Goal: Information Seeking & Learning: Find specific page/section

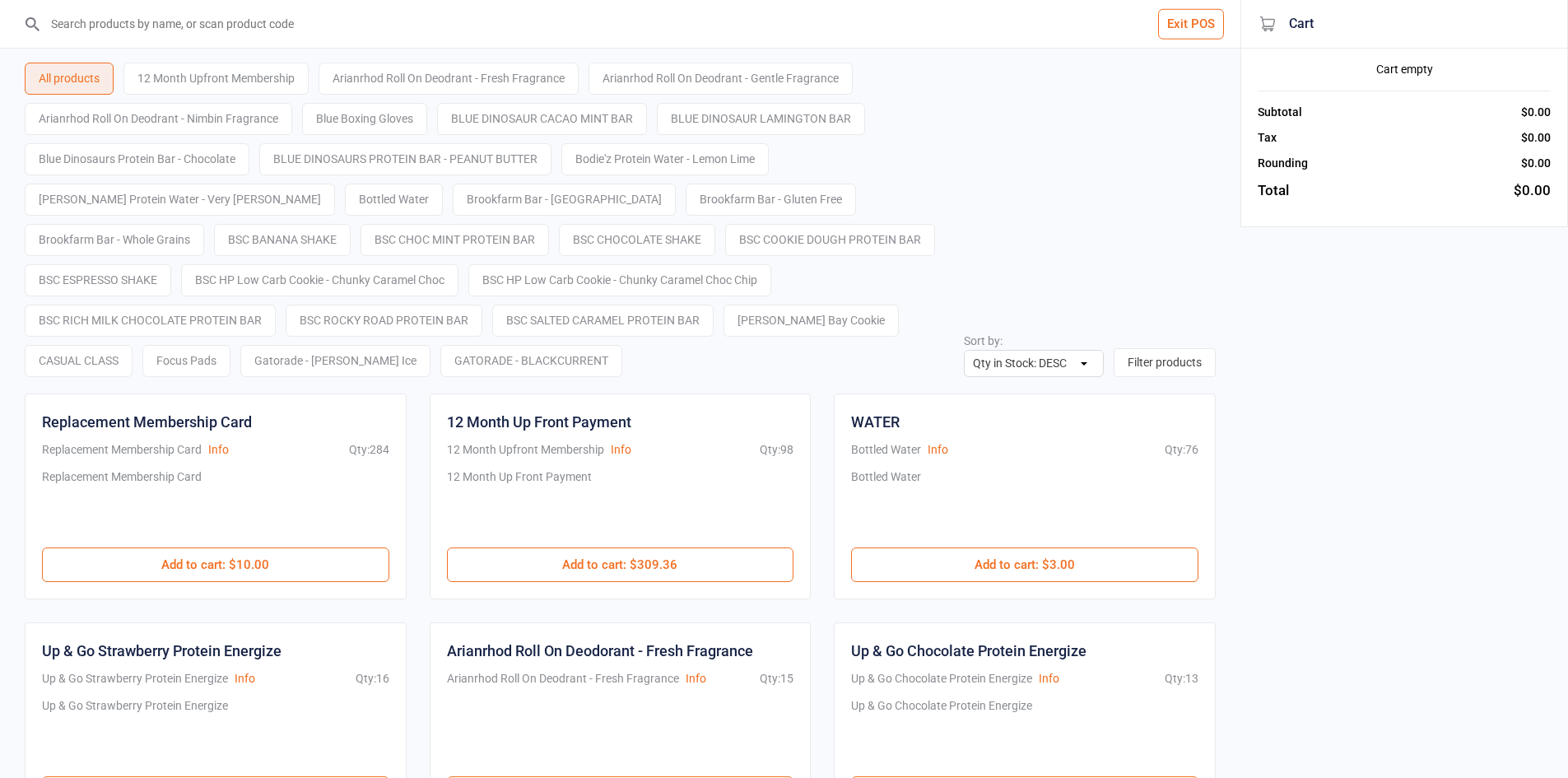
select select "stock_count-desc"
click at [1189, 26] on button "Exit POS" at bounding box center [1191, 25] width 66 height 31
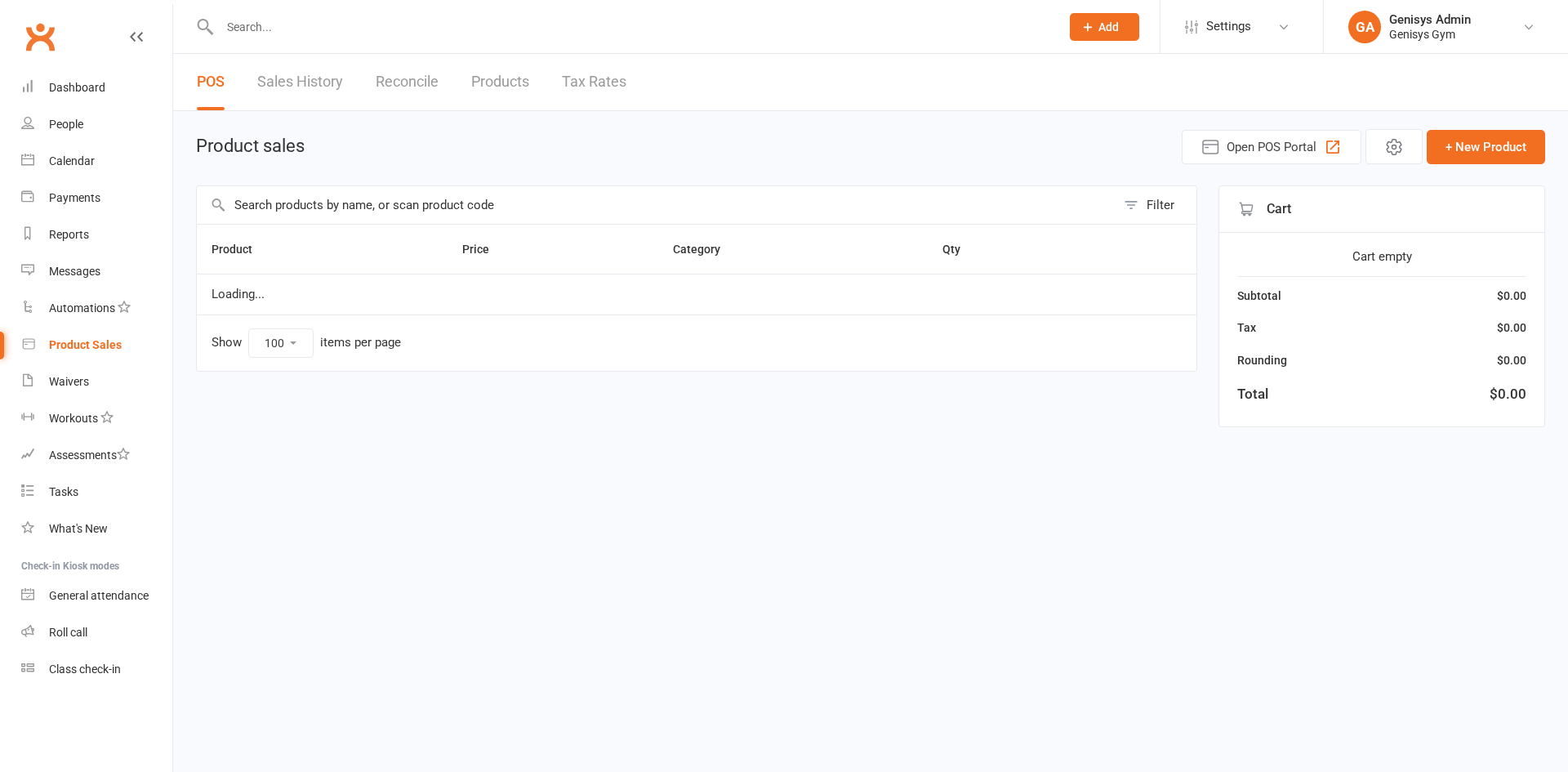
select select "100"
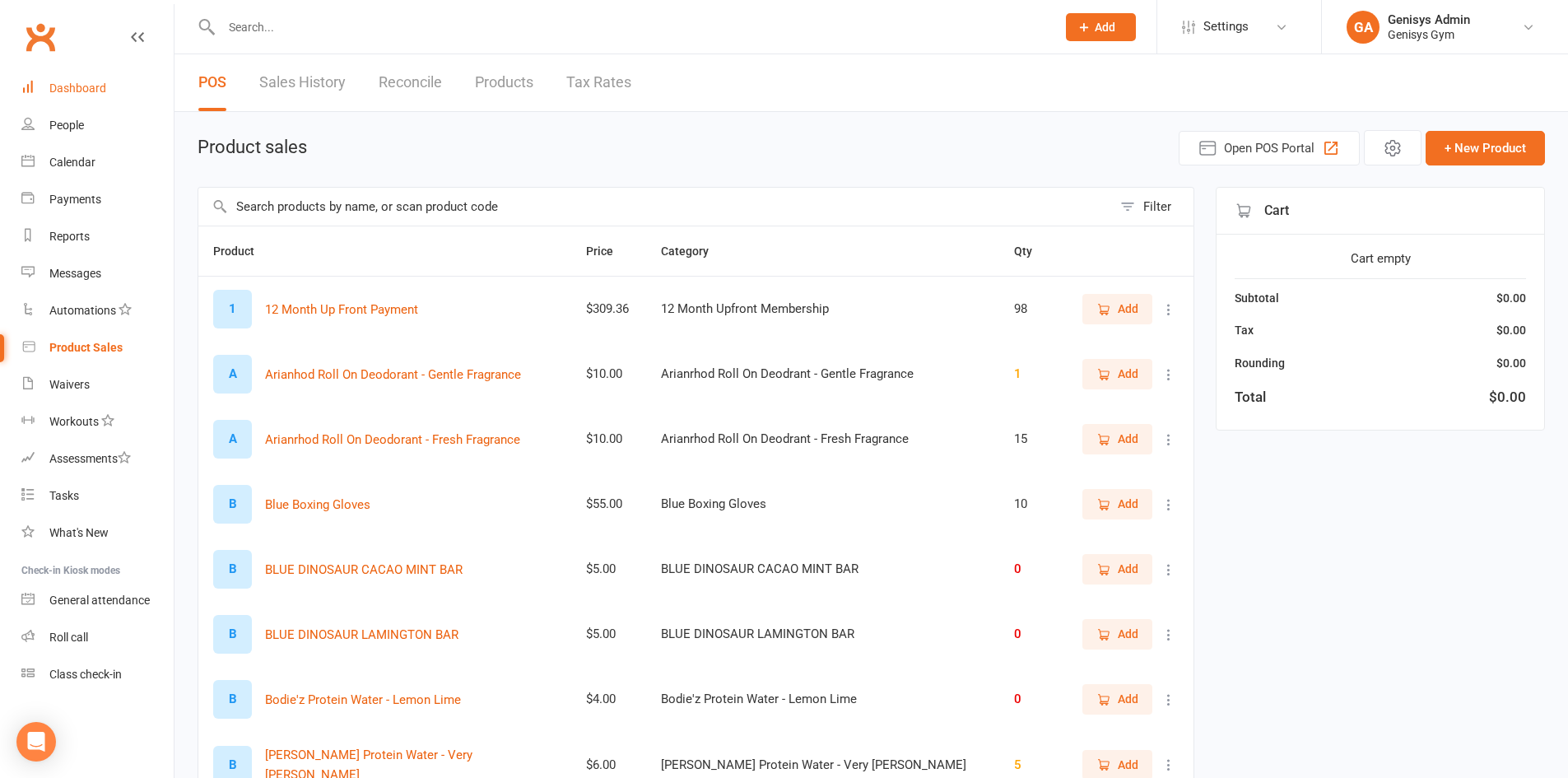
click at [149, 88] on link "Dashboard" at bounding box center [98, 88] width 153 height 37
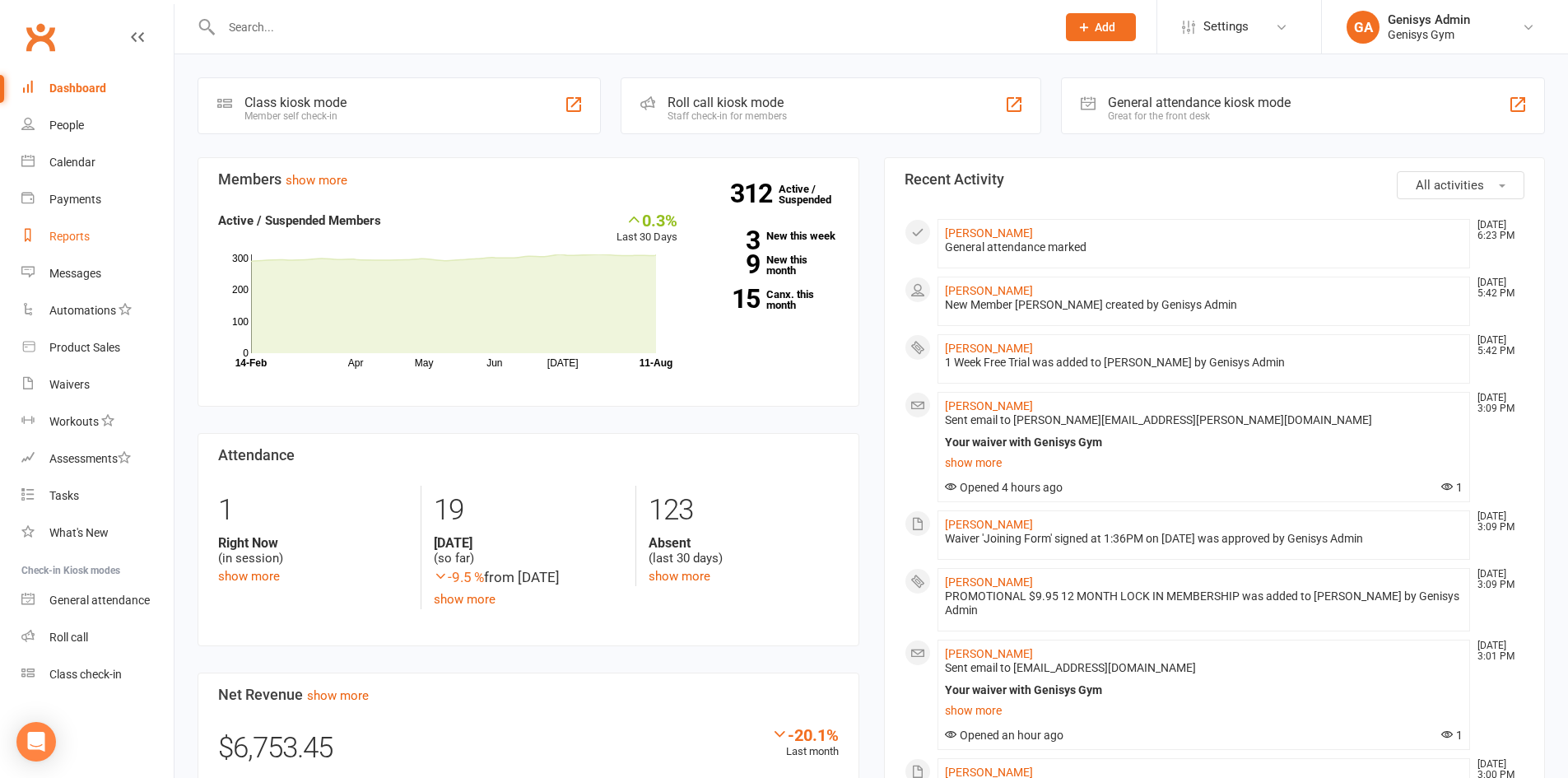
click at [81, 219] on link "Reports" at bounding box center [98, 236] width 153 height 37
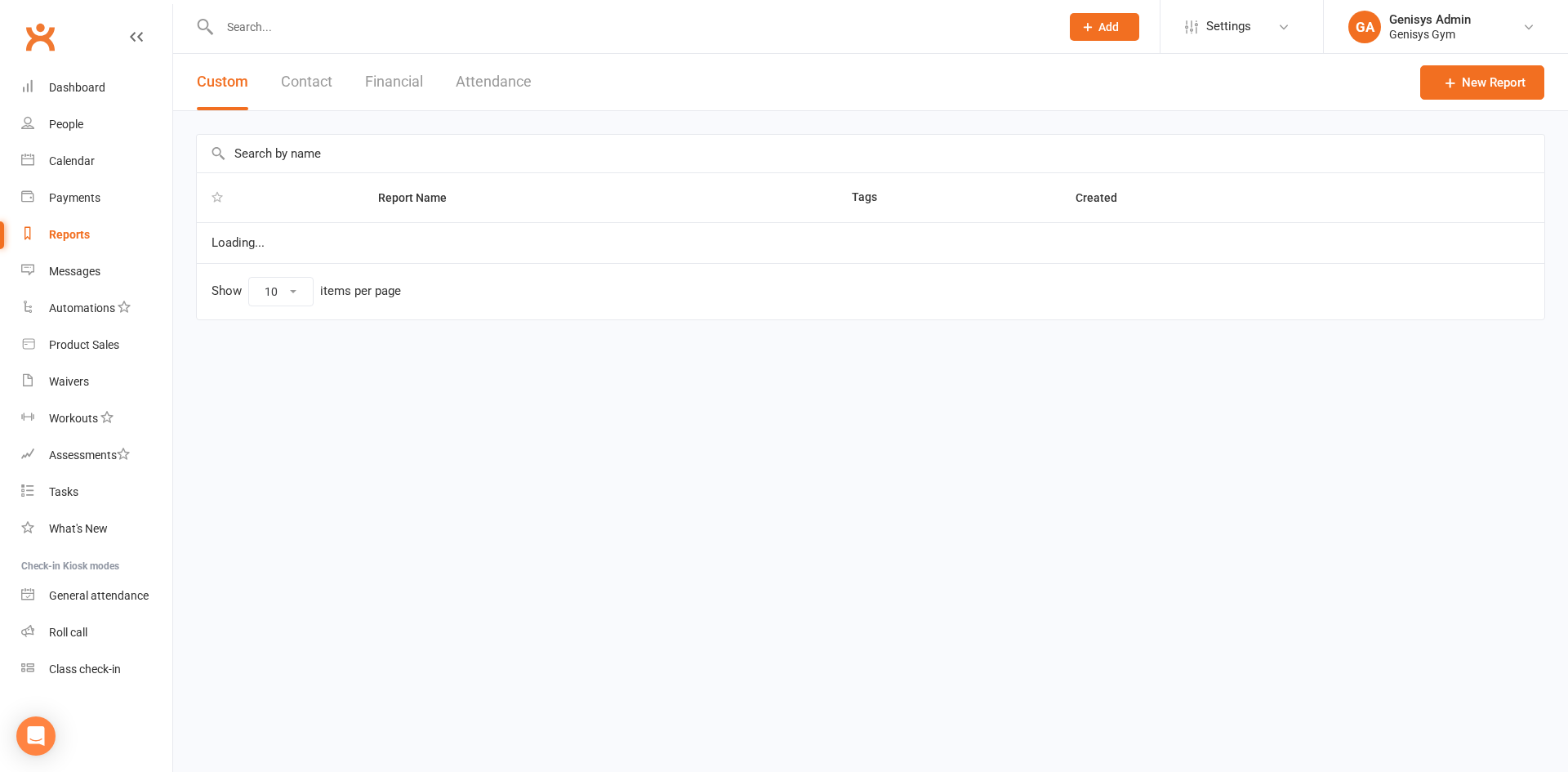
click at [294, 94] on button "Contact" at bounding box center [306, 82] width 52 height 56
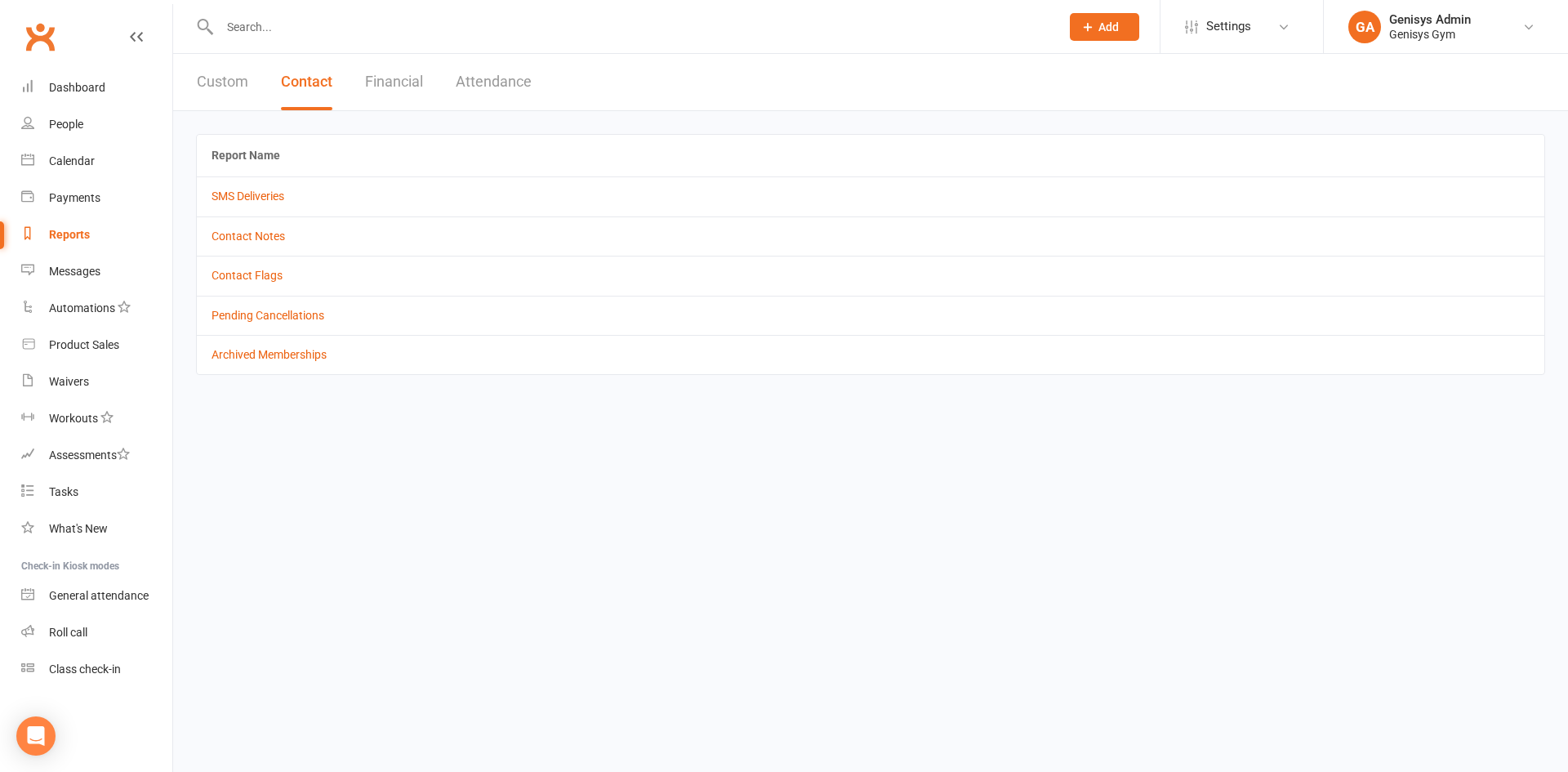
click at [432, 106] on div "Custom Contact Financial Attendance" at bounding box center [365, 82] width 382 height 56
click at [404, 94] on button "Financial" at bounding box center [393, 82] width 58 height 56
click at [273, 238] on link "Daily Takings Report" at bounding box center [263, 236] width 103 height 13
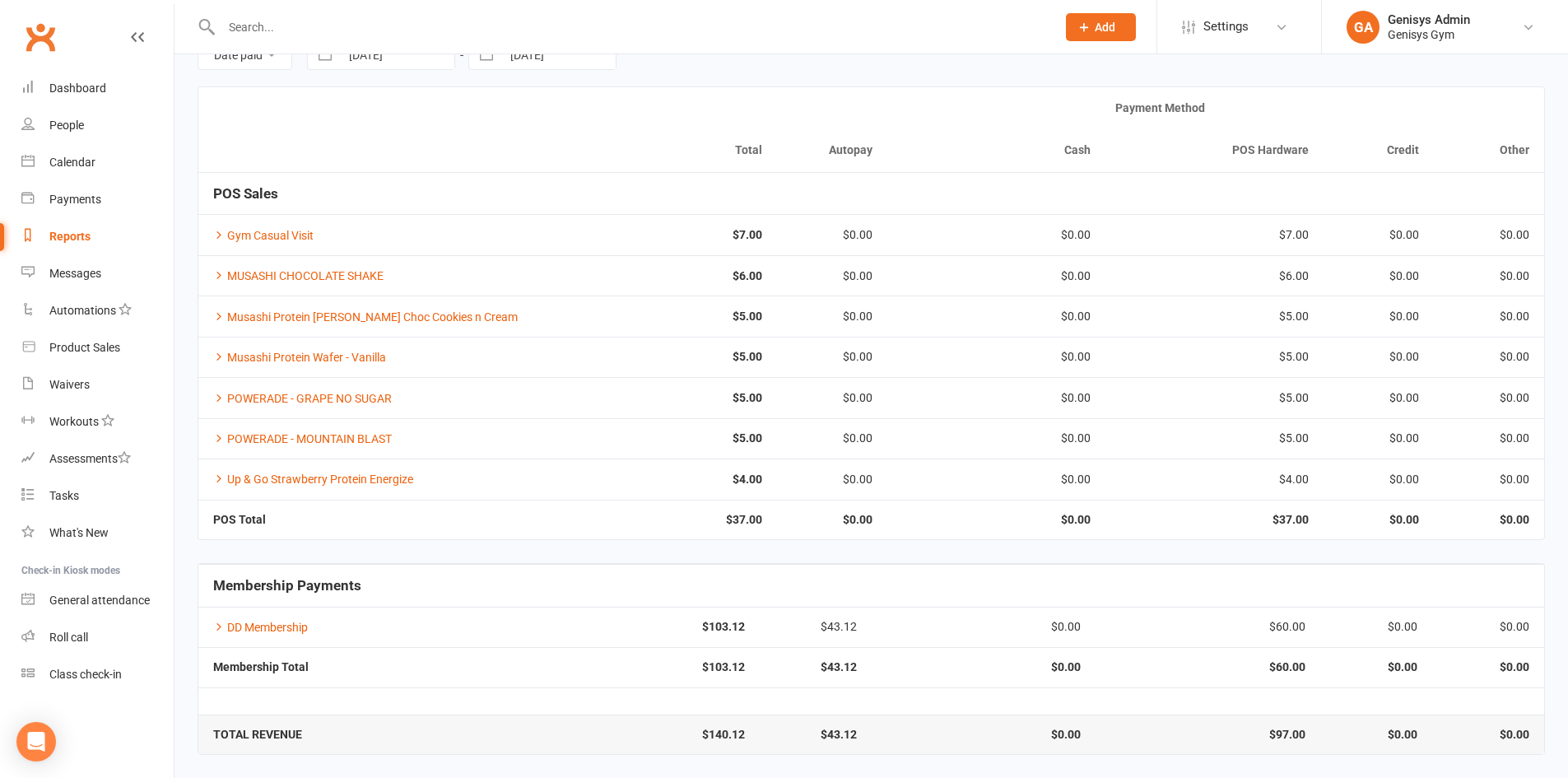
scroll to position [89, 0]
